Goal: Task Accomplishment & Management: Manage account settings

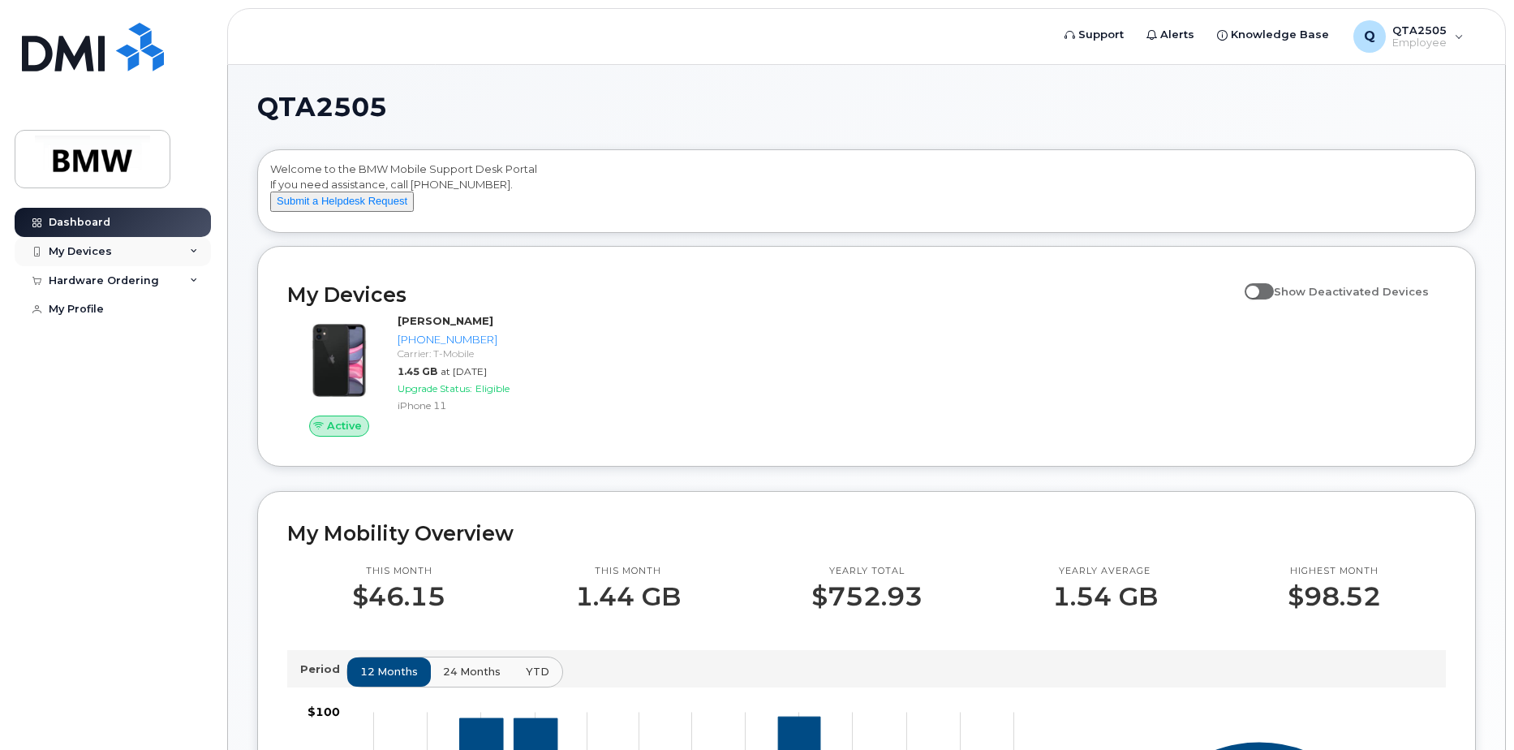
click at [89, 245] on div "My Devices" at bounding box center [80, 251] width 63 height 13
click at [98, 278] on div "Add Device" at bounding box center [88, 281] width 64 height 15
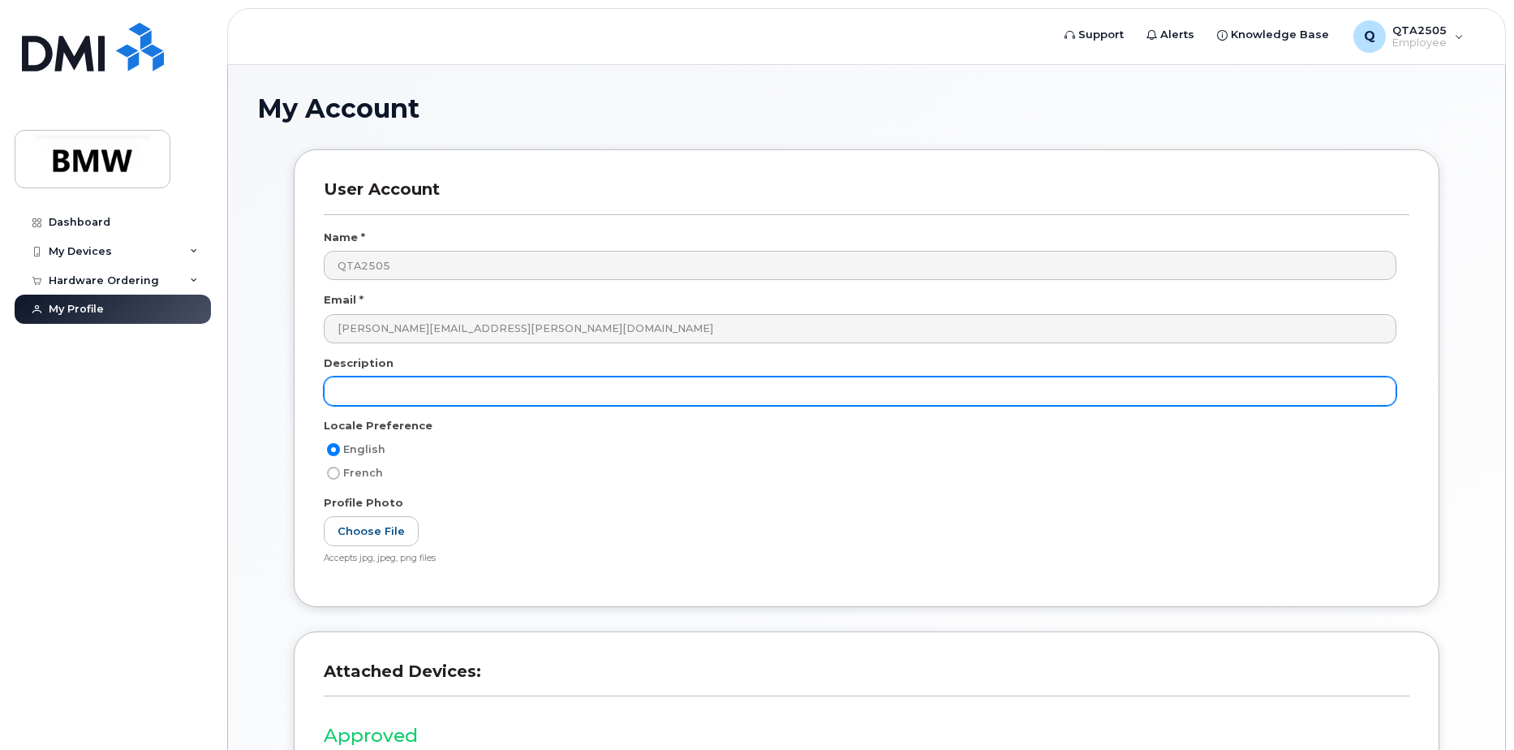
click at [474, 393] on input "text" at bounding box center [860, 391] width 1073 height 29
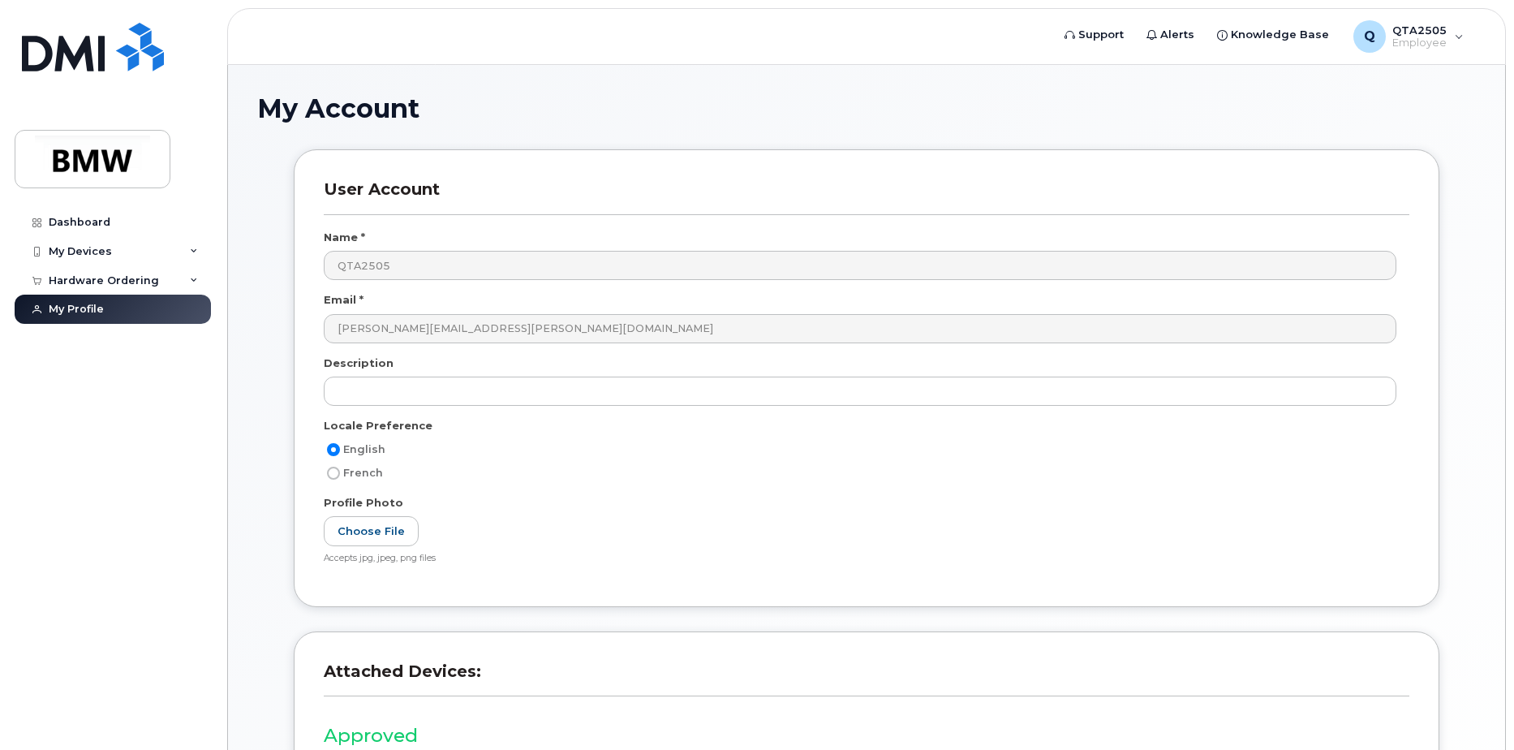
click at [177, 419] on div "Dashboard My Devices Add Device 864-907-5295 (John Masciarelli) Hardware Orderi…" at bounding box center [115, 467] width 200 height 518
click at [90, 228] on div "Dashboard" at bounding box center [80, 222] width 62 height 13
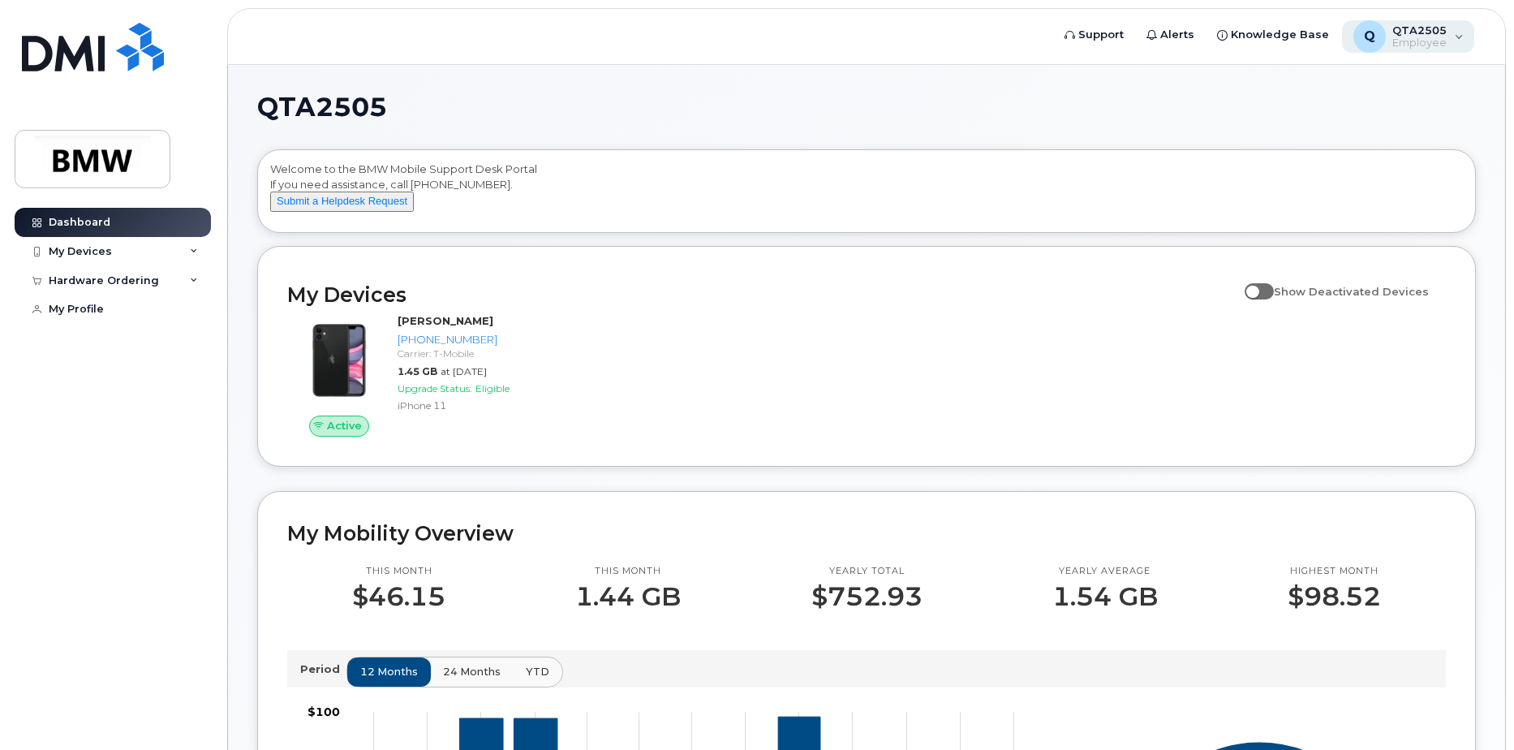
click at [1393, 46] on div "QTA2505 Employee" at bounding box center [1416, 37] width 61 height 26
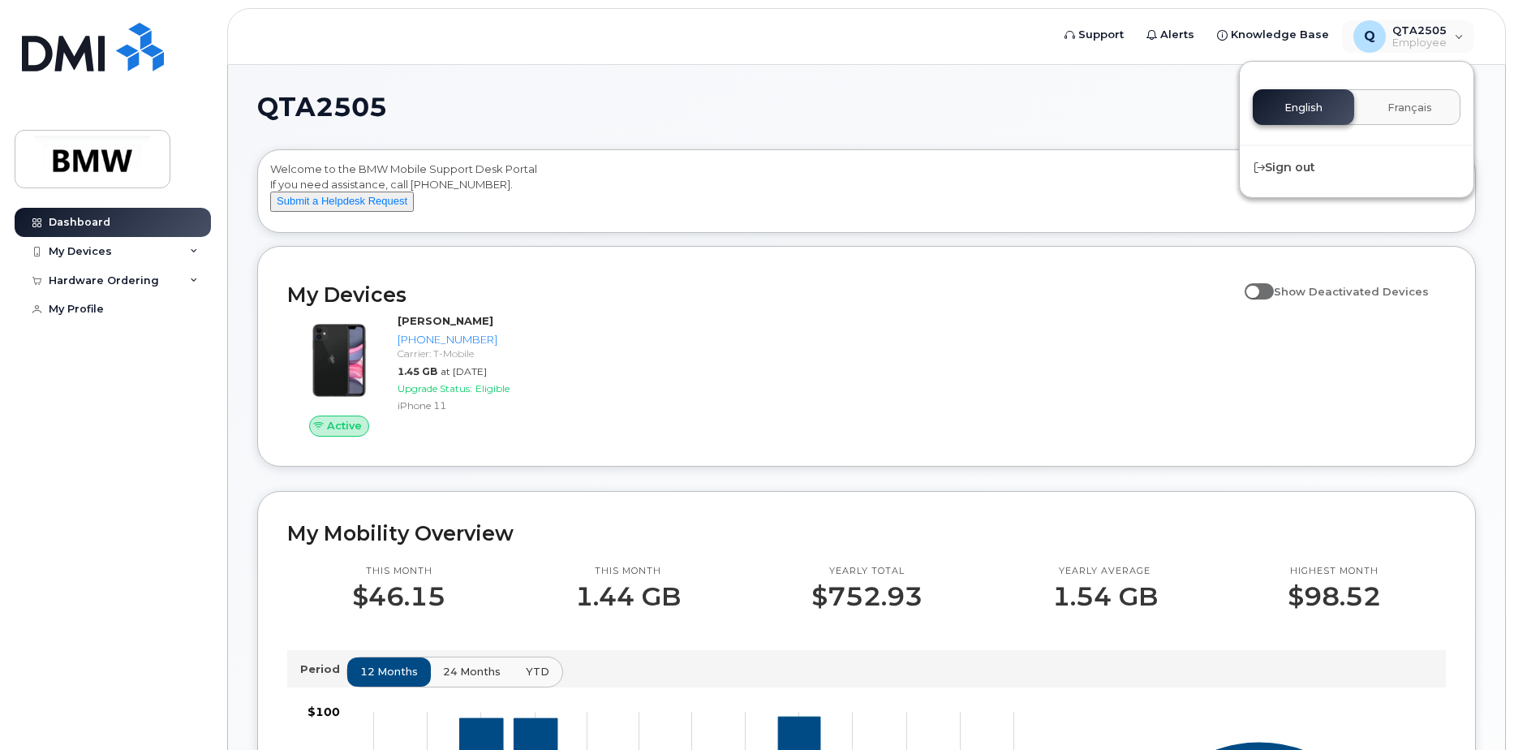
click at [1001, 144] on div "QTA2505 Welcome to the BMW Mobile Support Desk Portal If you need assistance, c…" at bounding box center [866, 720] width 1219 height 1253
click at [110, 243] on div "My Devices" at bounding box center [113, 251] width 196 height 29
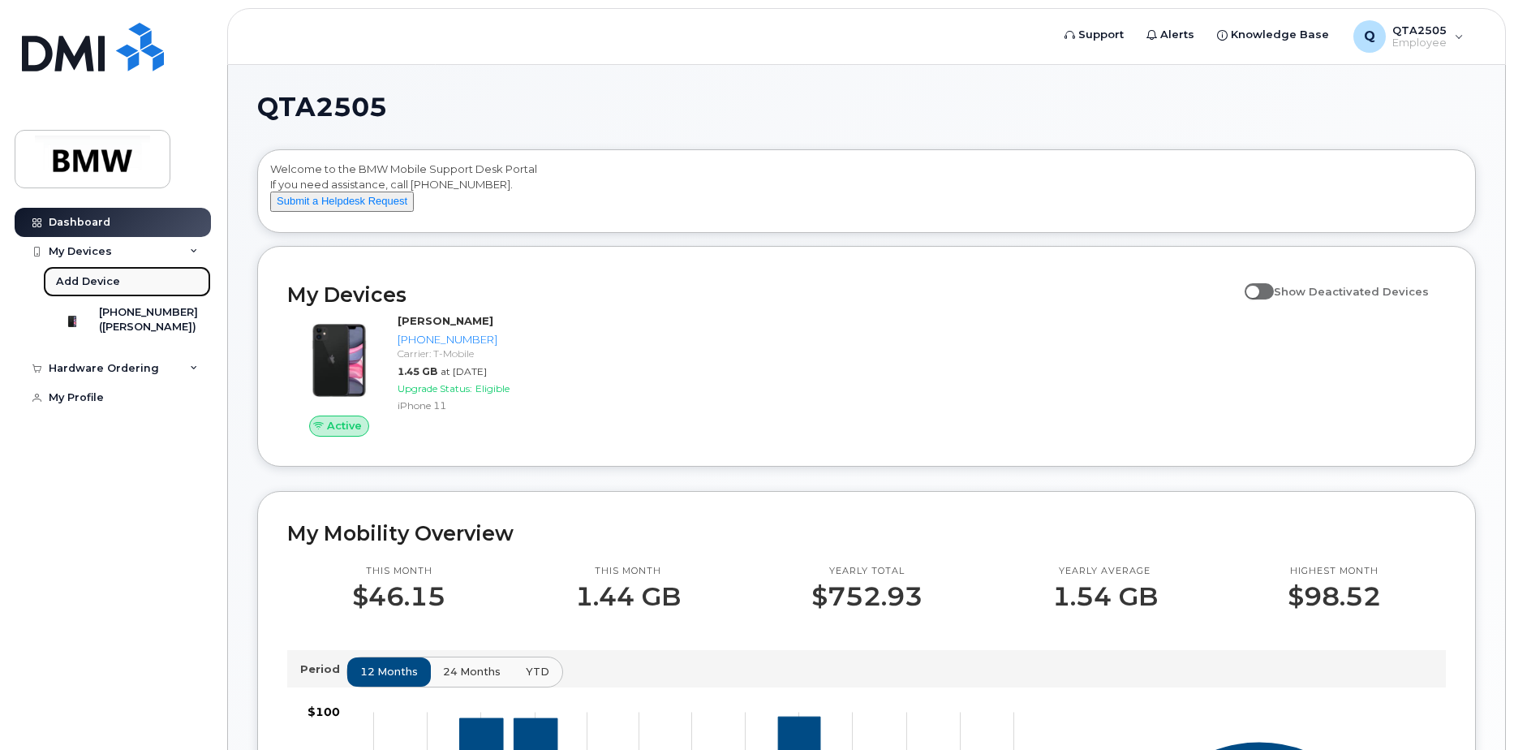
click at [98, 281] on div "Add Device" at bounding box center [88, 281] width 64 height 15
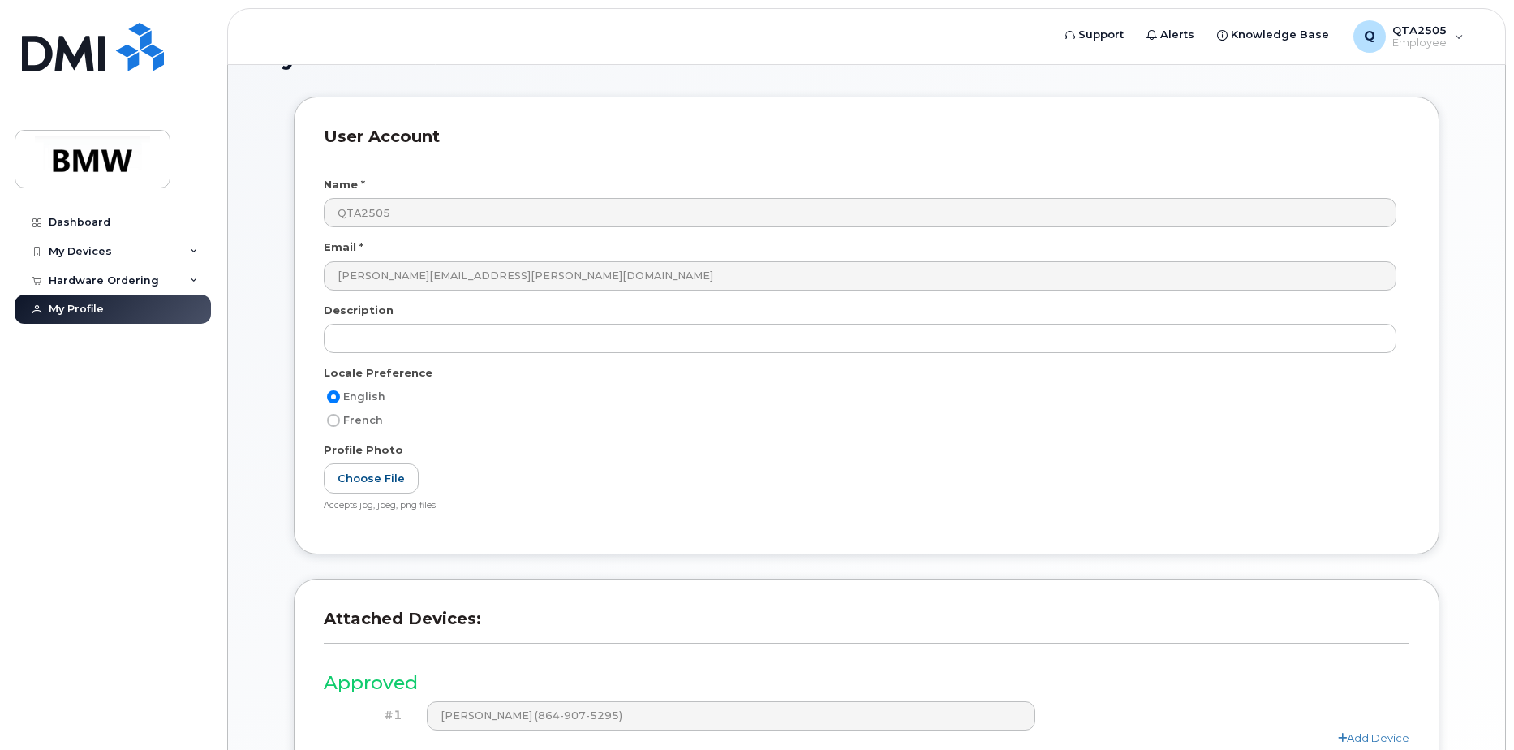
scroll to position [81, 0]
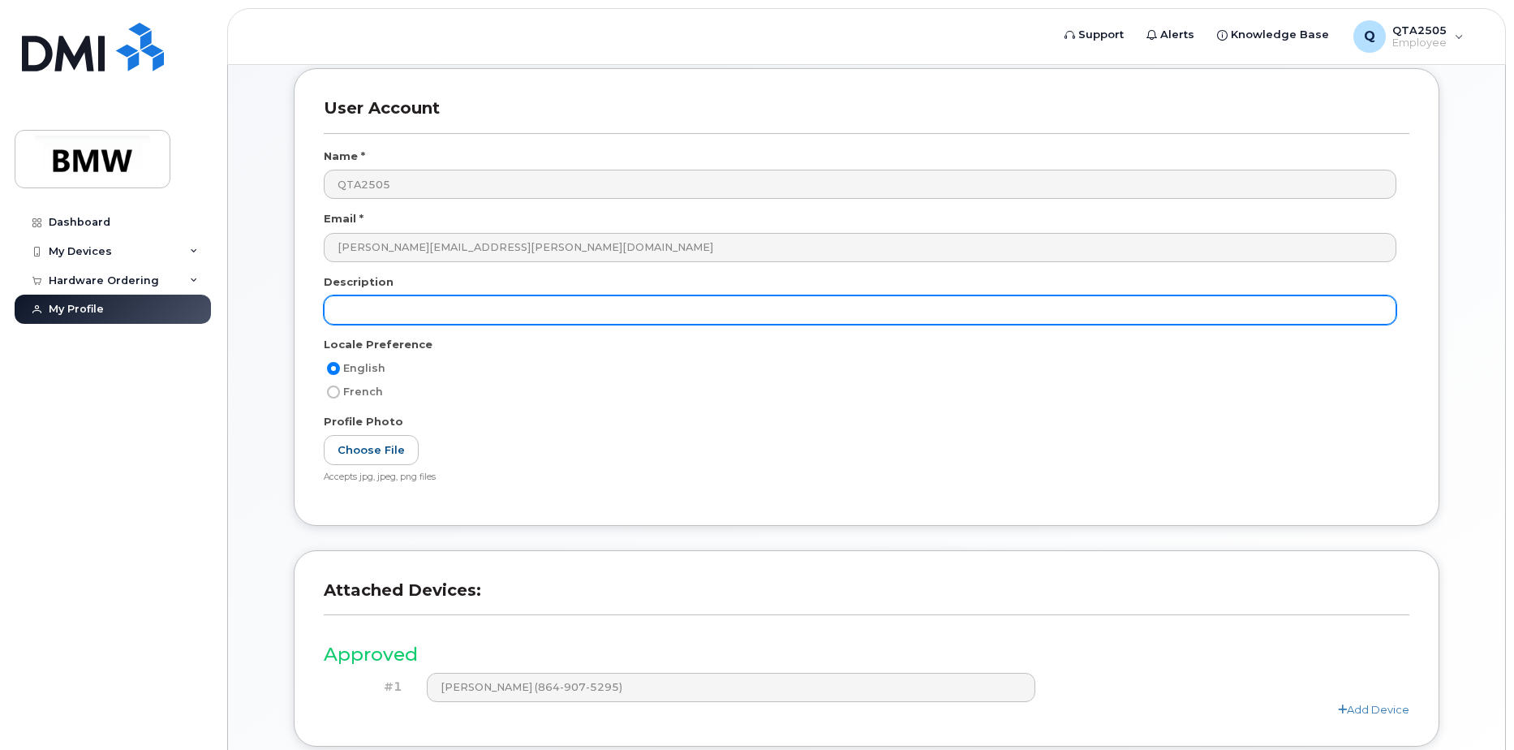
click at [491, 309] on input "text" at bounding box center [860, 309] width 1073 height 29
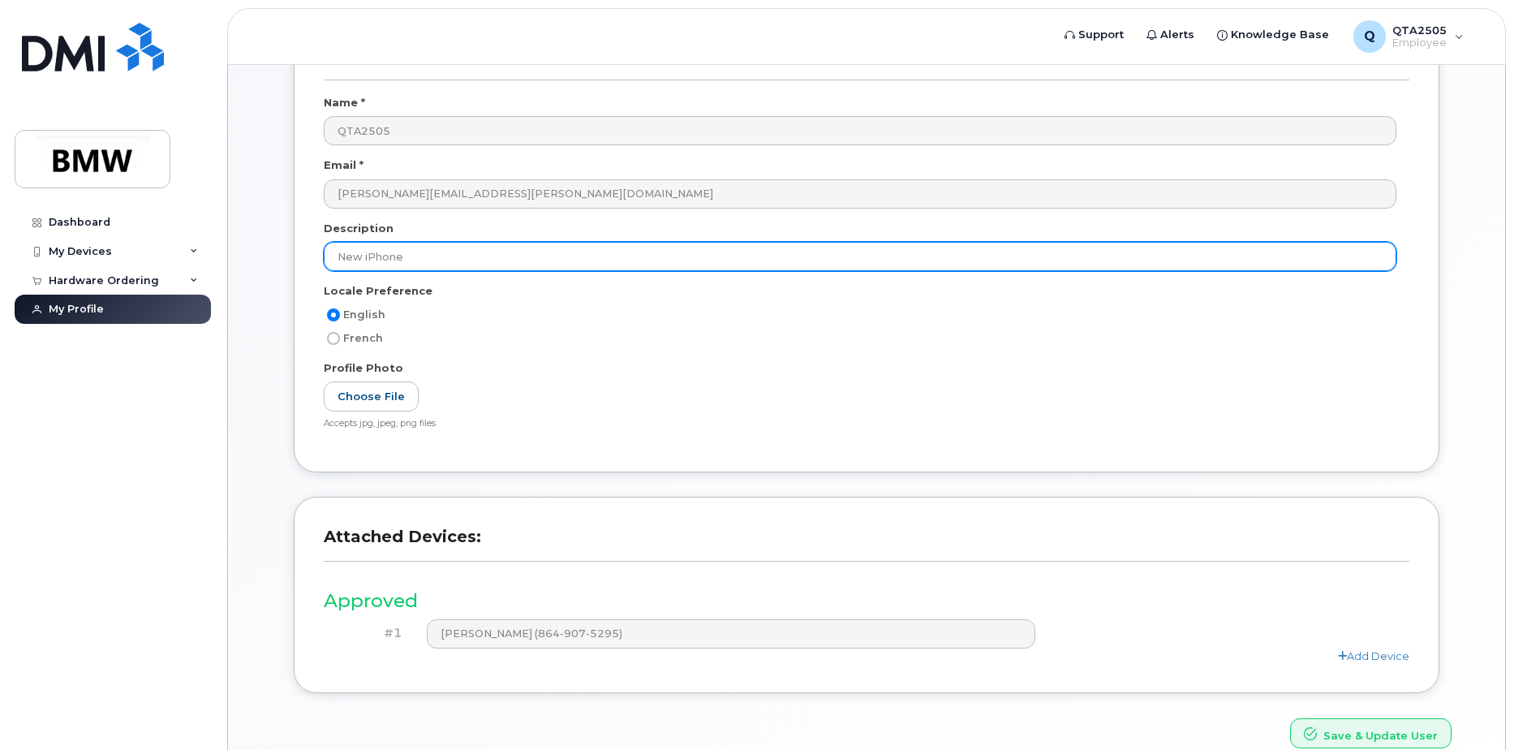
scroll to position [162, 0]
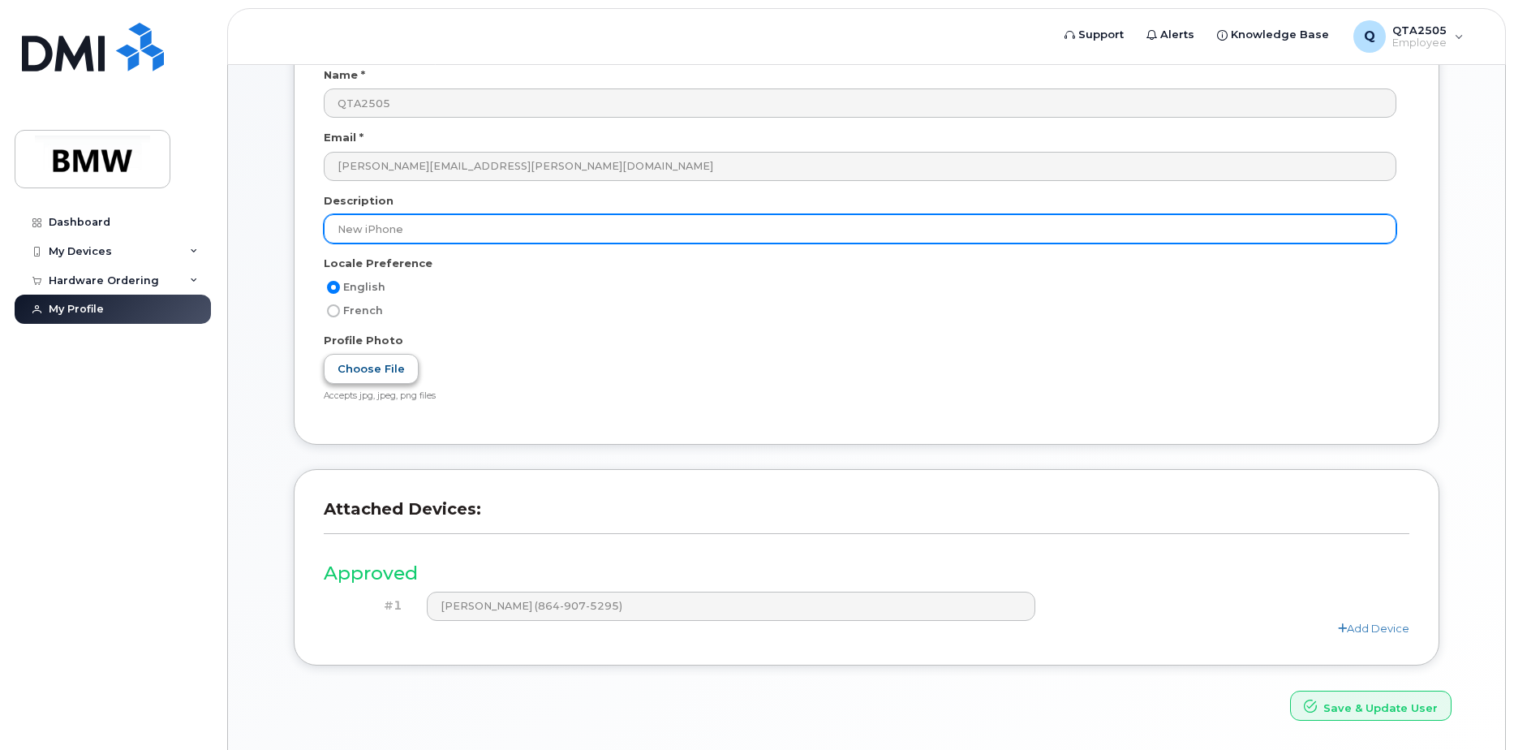
type input "New iPhone"
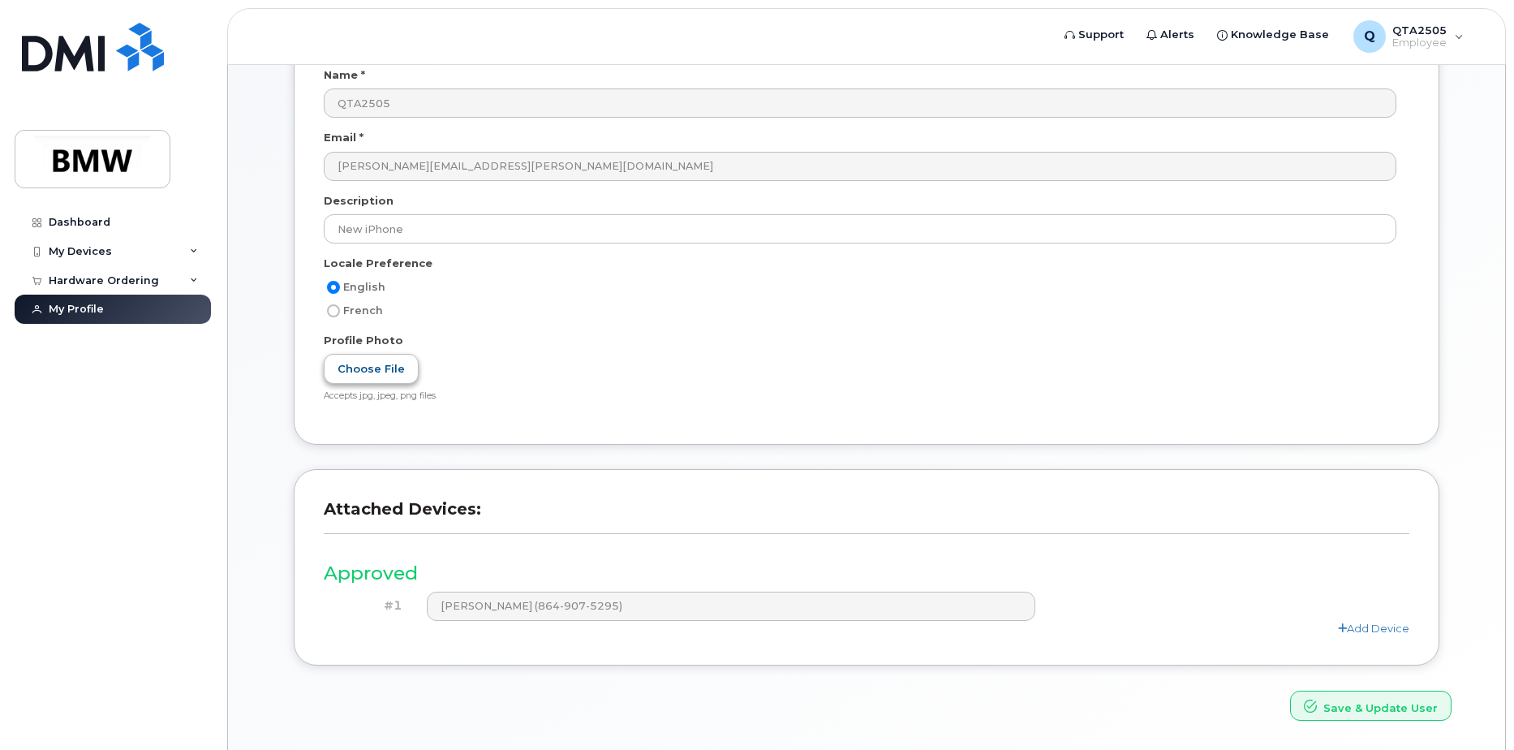
click at [369, 364] on label "Choose File" at bounding box center [371, 369] width 95 height 30
click at [0, 0] on input "Choose File" at bounding box center [0, 0] width 0 height 0
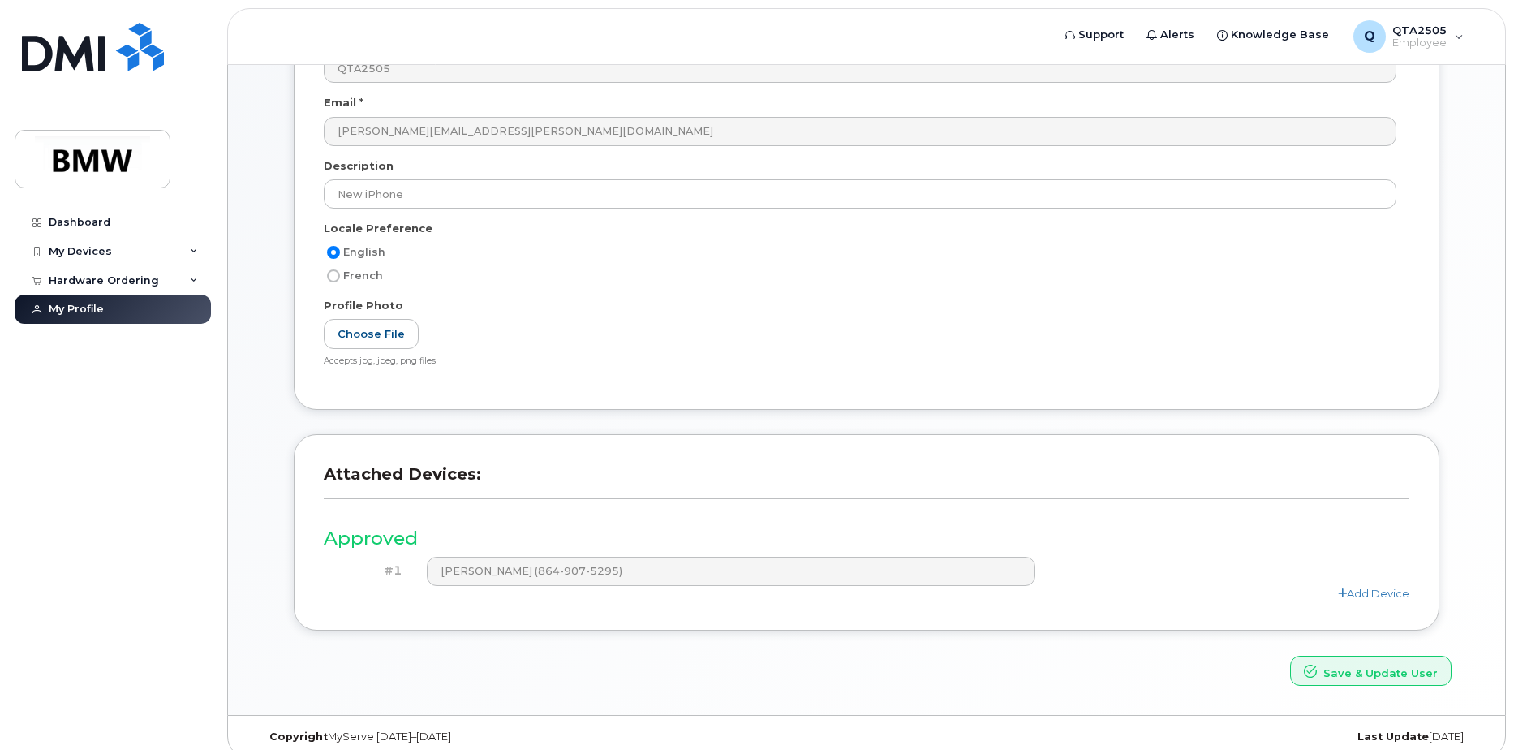
scroll to position [214, 0]
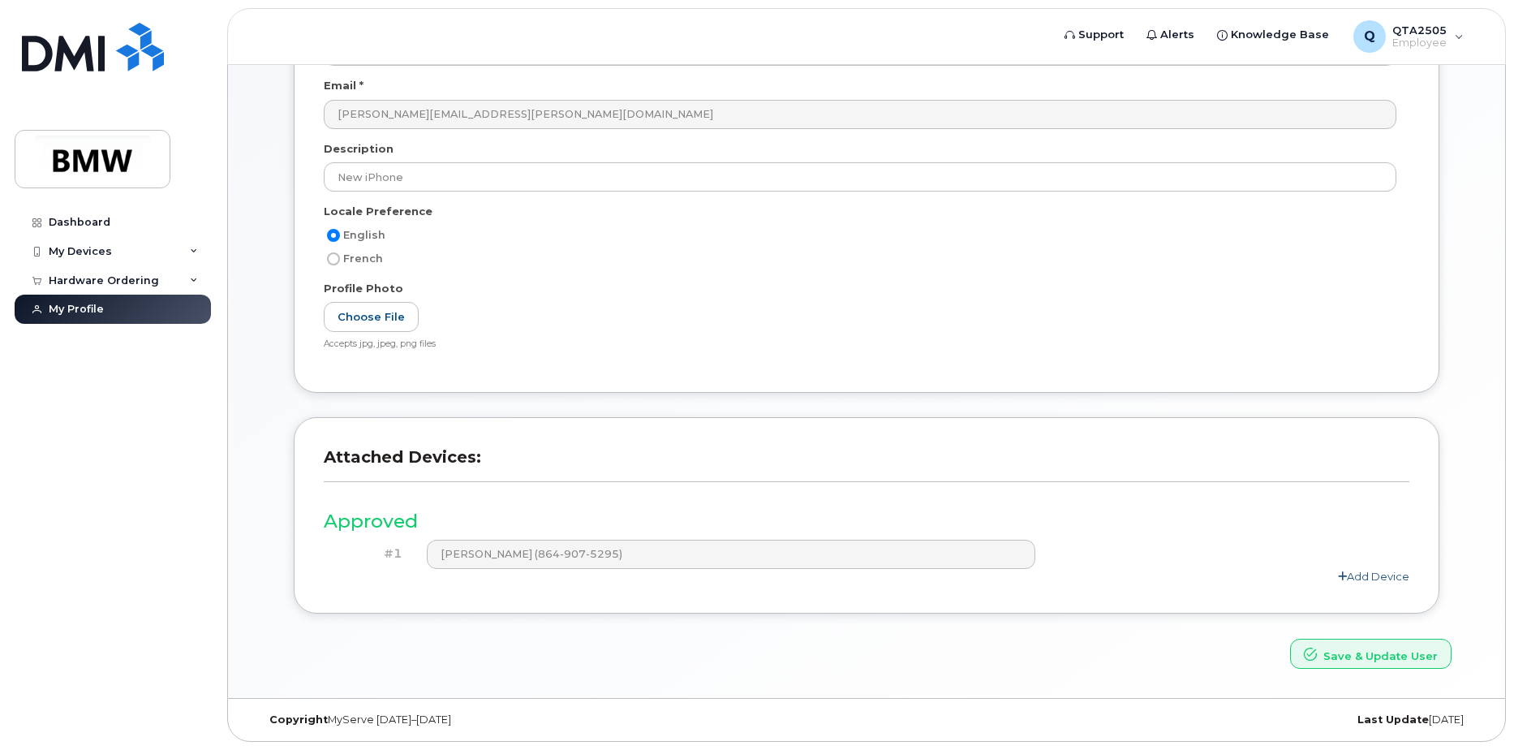
click at [1362, 575] on link "Add Device" at bounding box center [1373, 576] width 71 height 13
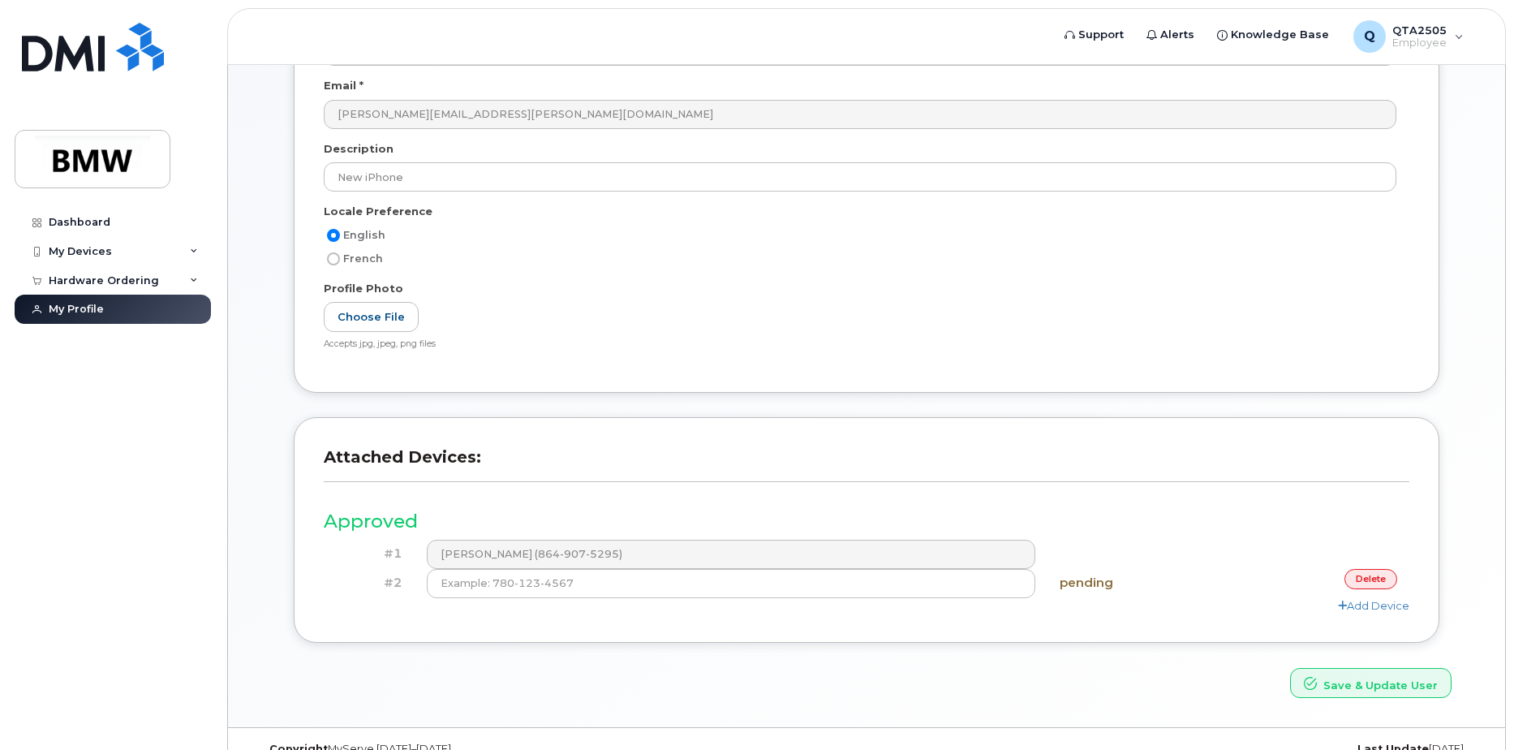
click at [1375, 584] on link "delete" at bounding box center [1371, 579] width 53 height 20
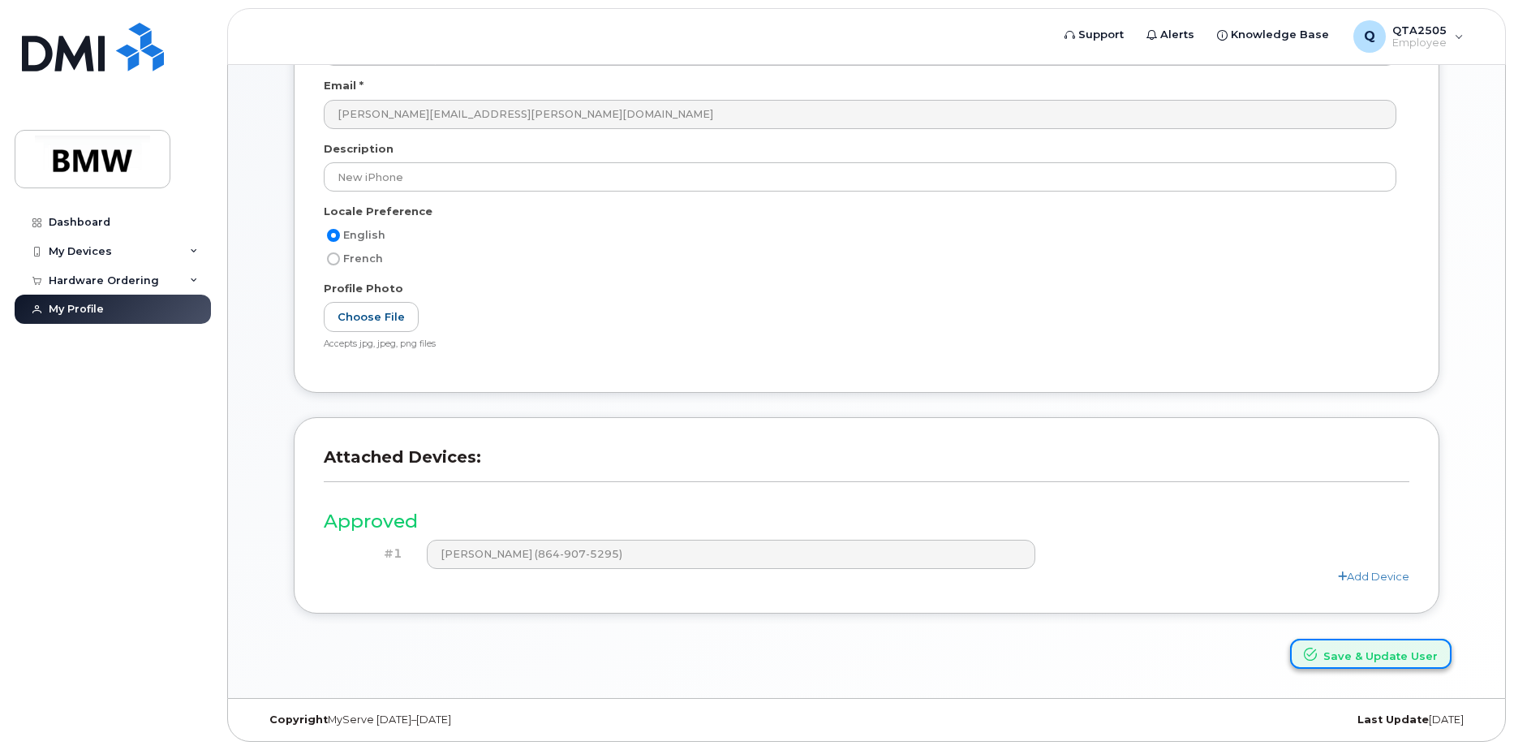
click at [1390, 651] on button "Save & Update User" at bounding box center [1371, 654] width 162 height 30
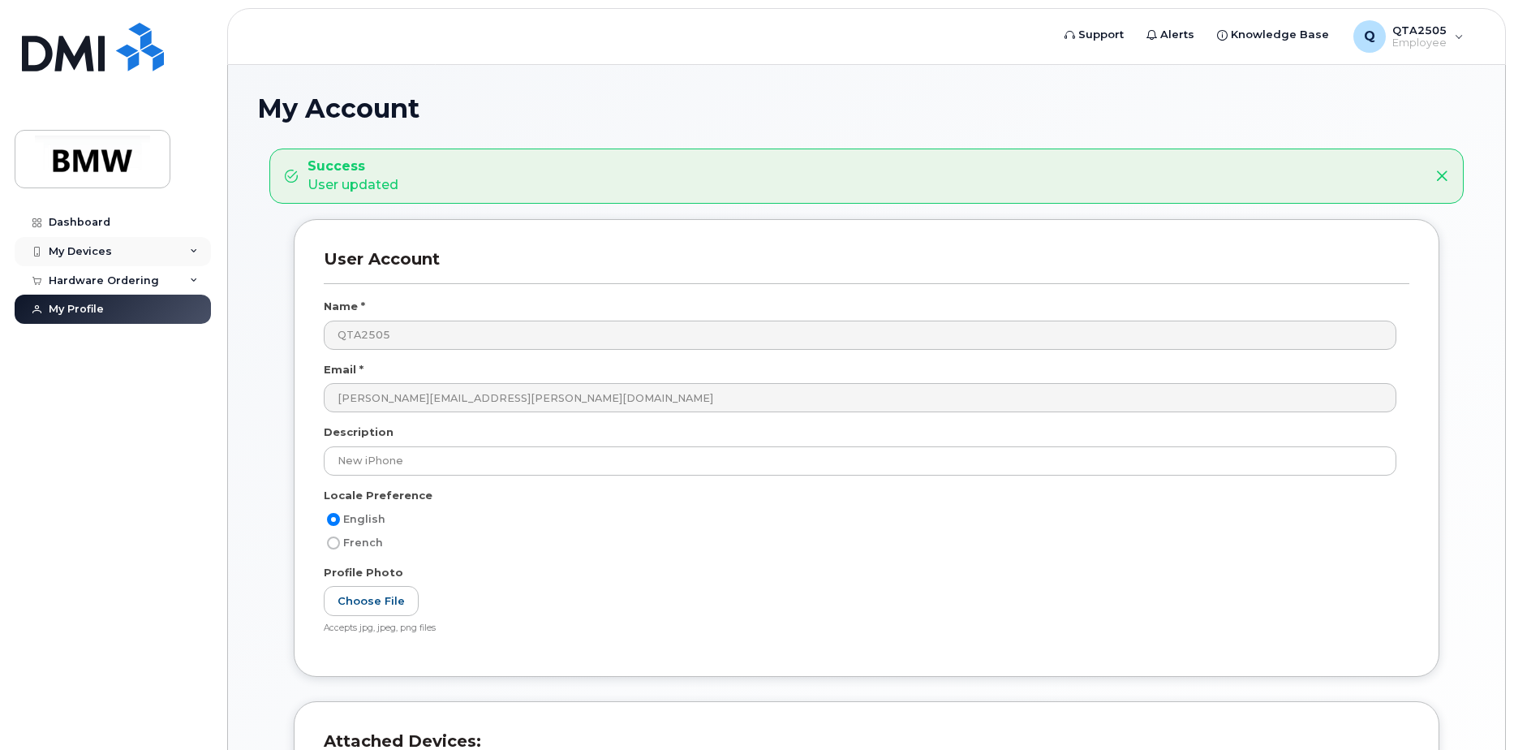
click at [104, 253] on div "My Devices" at bounding box center [80, 251] width 63 height 13
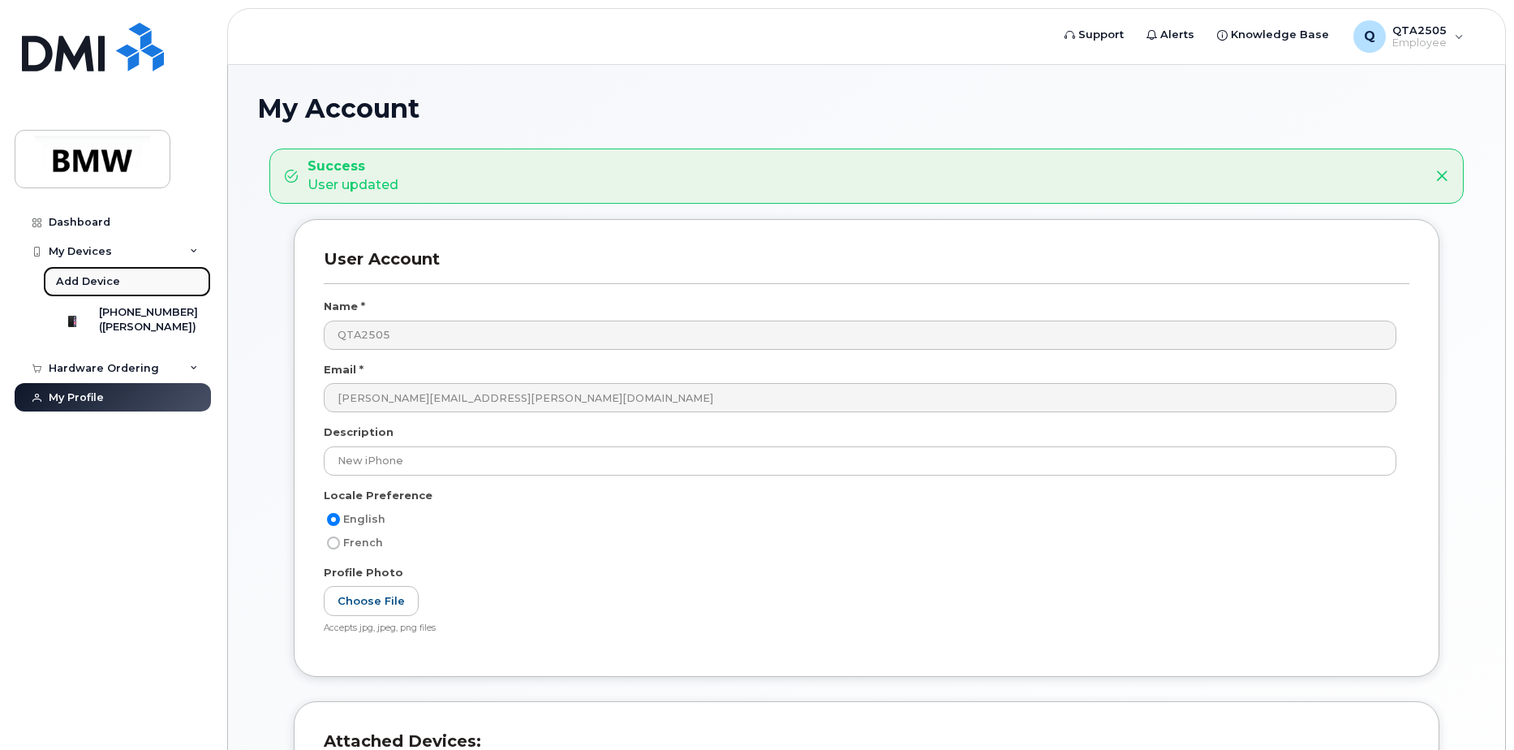
click at [130, 290] on link "Add Device" at bounding box center [127, 281] width 168 height 31
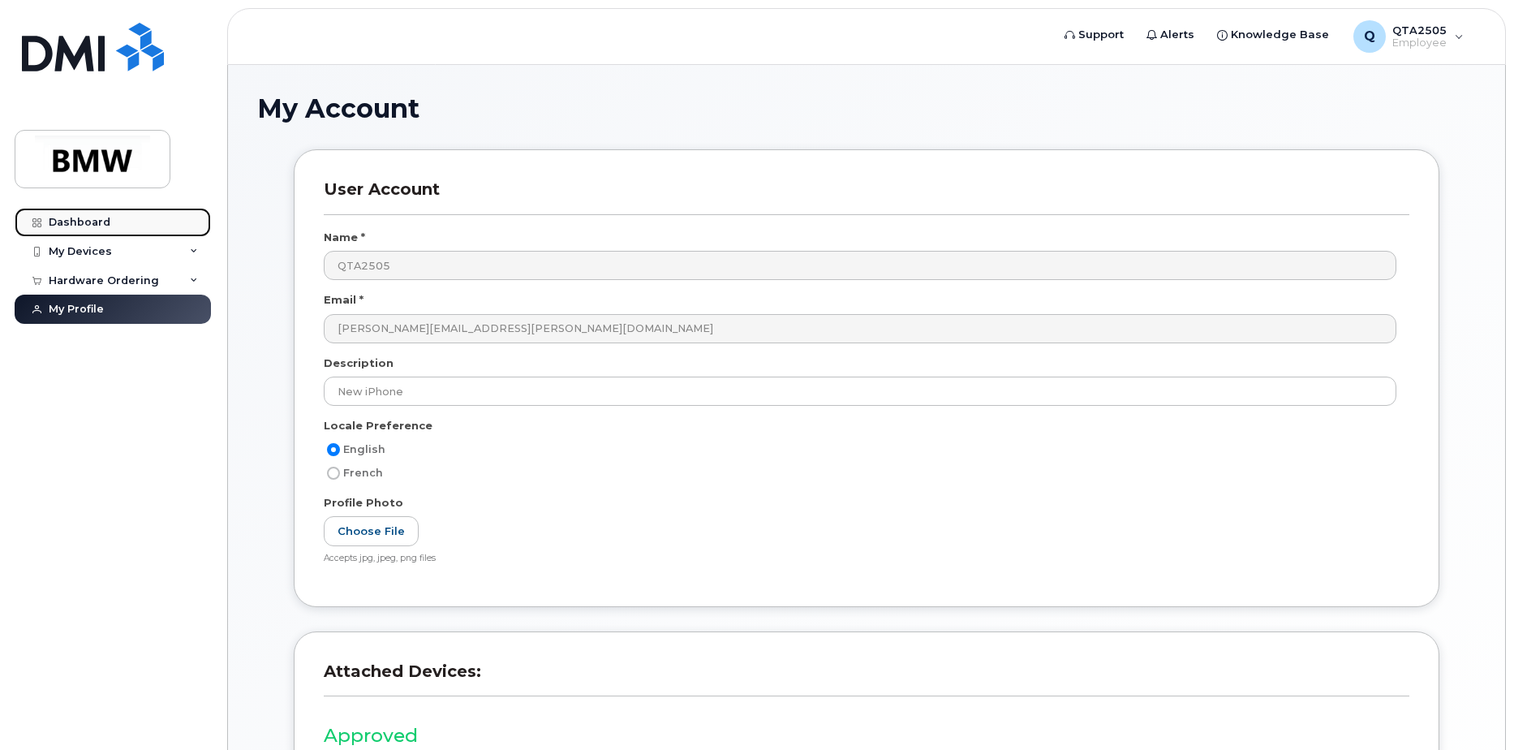
click at [64, 222] on div "Dashboard" at bounding box center [80, 222] width 62 height 13
